Goal: Information Seeking & Learning: Learn about a topic

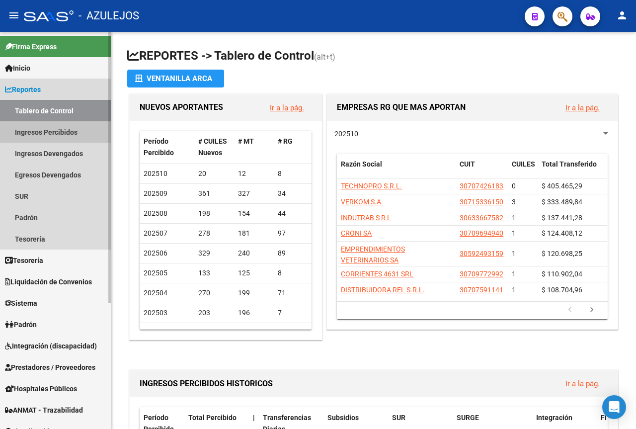
click at [50, 132] on link "Ingresos Percibidos" at bounding box center [55, 131] width 111 height 21
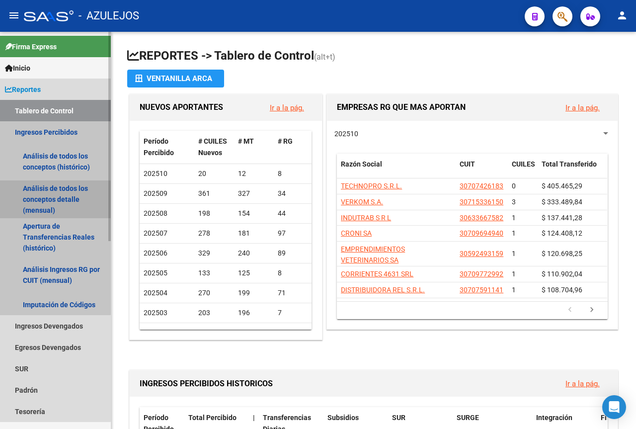
click at [52, 194] on link "Análisis de todos los conceptos detalle (mensual)" at bounding box center [55, 199] width 111 height 38
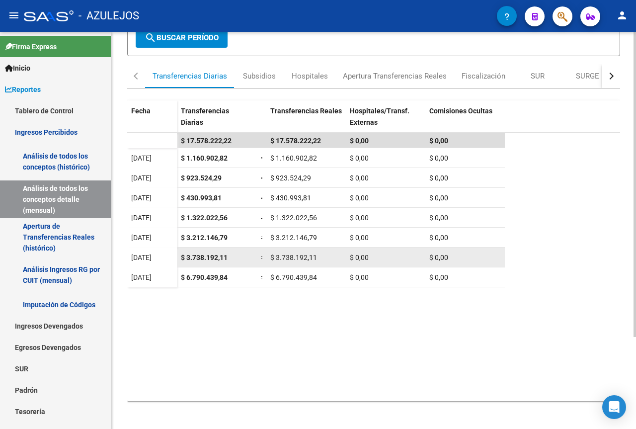
scroll to position [120, 0]
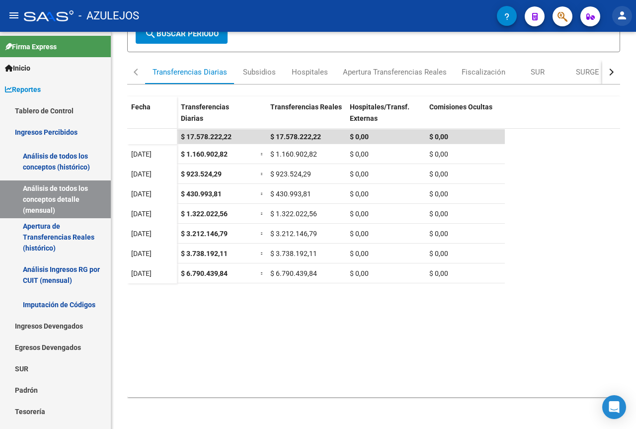
click at [622, 18] on mat-icon "person" at bounding box center [622, 15] width 12 height 12
click at [607, 68] on button "exit_to_app Salir" at bounding box center [602, 66] width 61 height 24
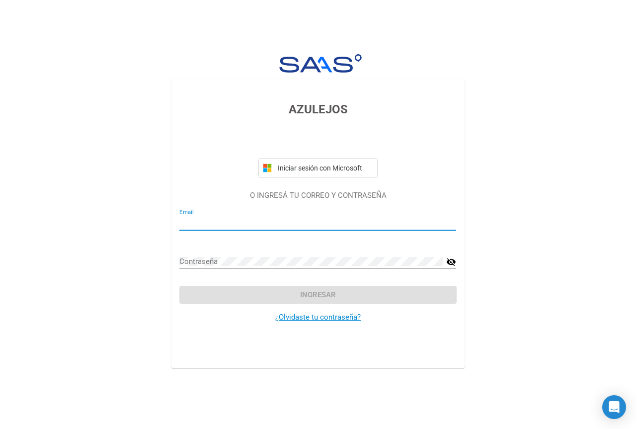
type input "[EMAIL_ADDRESS][DOMAIN_NAME]"
